Goal: Use online tool/utility: Utilize a website feature to perform a specific function

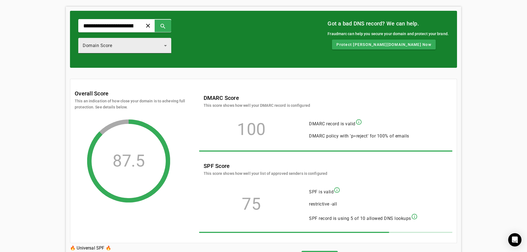
scroll to position [58, 0]
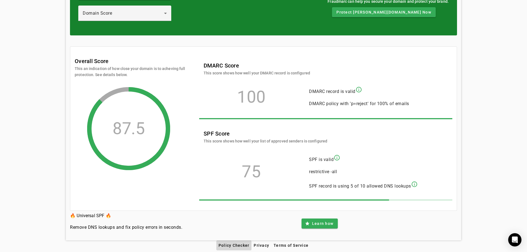
click at [234, 246] on span "Policy Checker" at bounding box center [234, 245] width 31 height 4
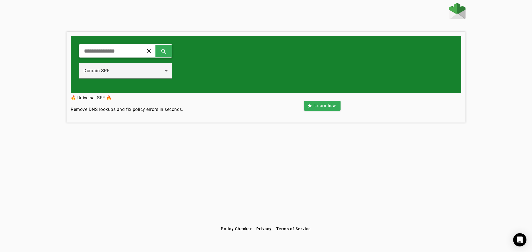
click at [118, 51] on input "text" at bounding box center [108, 51] width 51 height 7
type input "**********"
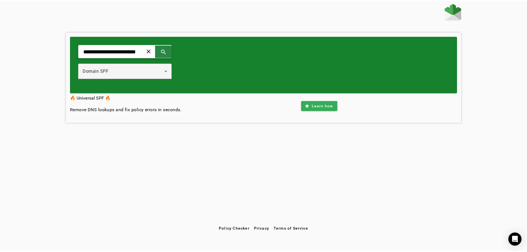
scroll to position [0, 0]
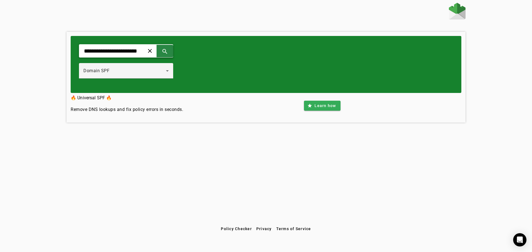
click at [170, 52] on span at bounding box center [164, 50] width 13 height 13
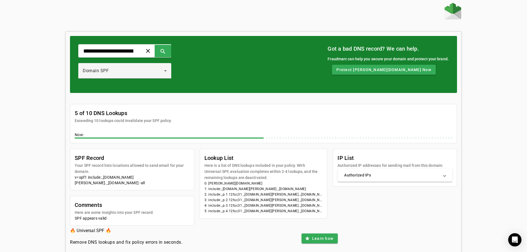
scroll to position [15, 0]
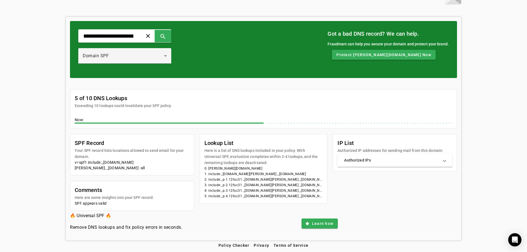
click at [446, 162] on span at bounding box center [445, 161] width 2 height 6
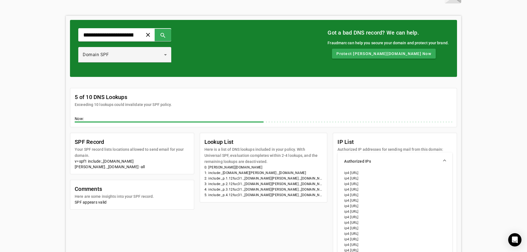
scroll to position [7, 0]
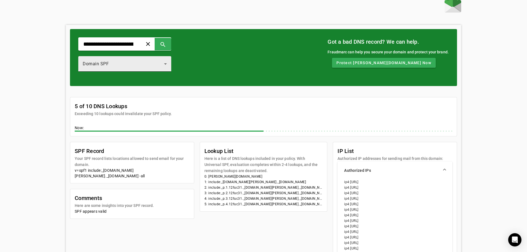
click at [169, 66] on icon at bounding box center [165, 64] width 7 height 7
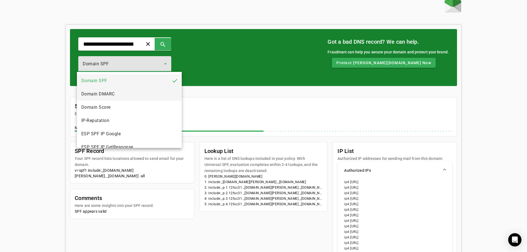
click at [110, 92] on span "Domain DMARC" at bounding box center [97, 94] width 33 height 7
